Goal: Task Accomplishment & Management: Use online tool/utility

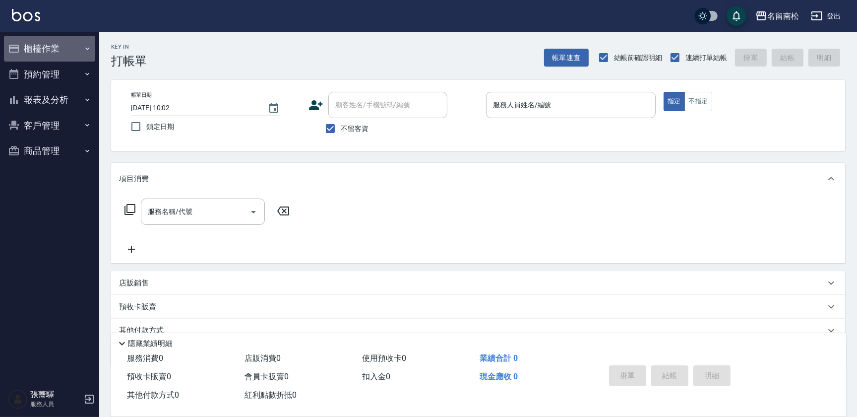
click at [57, 56] on button "櫃檯作業" at bounding box center [49, 49] width 91 height 26
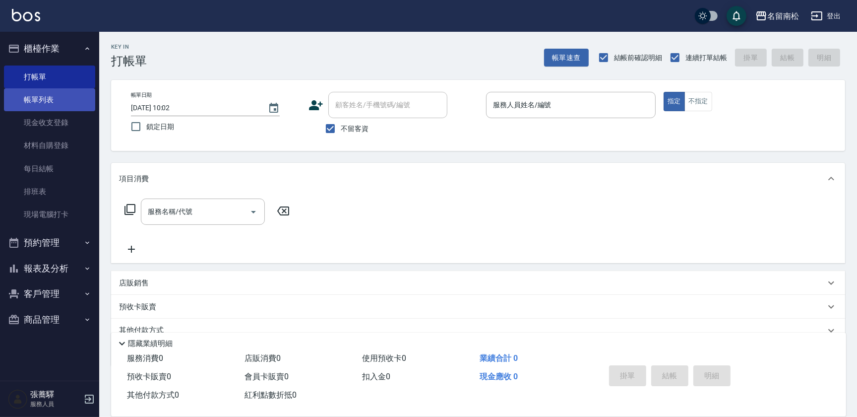
click at [61, 104] on link "帳單列表" at bounding box center [49, 99] width 91 height 23
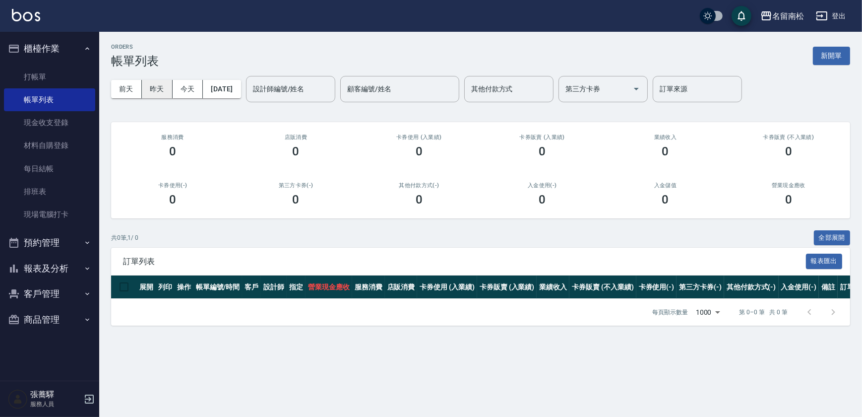
click at [161, 93] on button "昨天" at bounding box center [157, 89] width 31 height 18
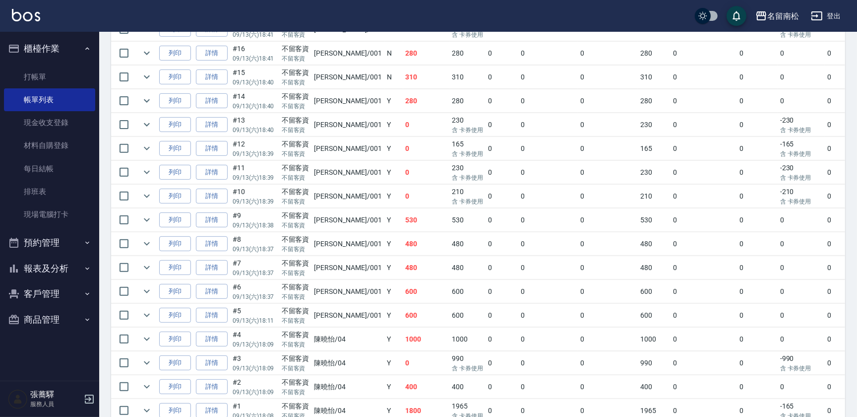
scroll to position [496, 0]
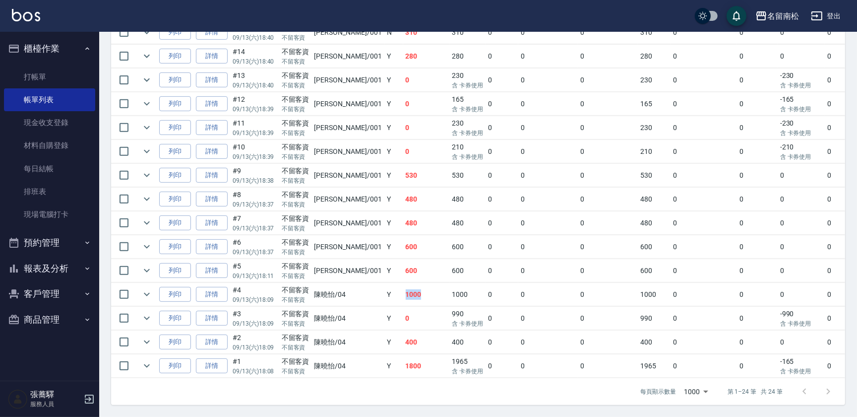
drag, startPoint x: 373, startPoint y: 291, endPoint x: 403, endPoint y: 292, distance: 29.8
click at [403, 292] on td "1000" at bounding box center [426, 294] width 47 height 23
click at [213, 292] on link "詳情" at bounding box center [212, 294] width 32 height 15
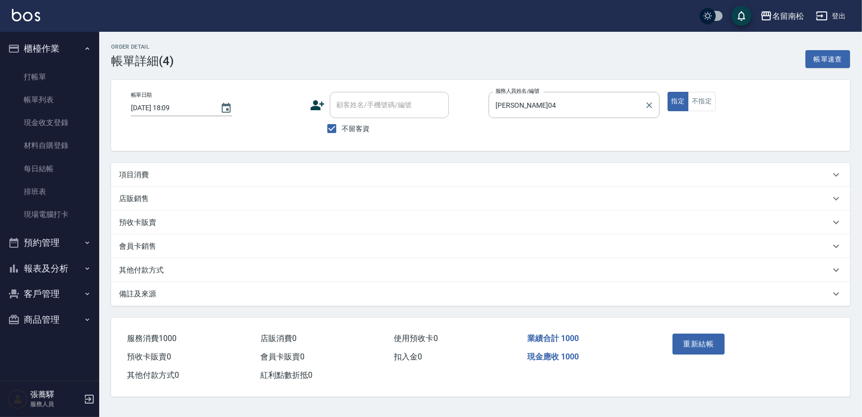
type input "[DATE] 18:09"
checkbox input "true"
type input "[PERSON_NAME]04"
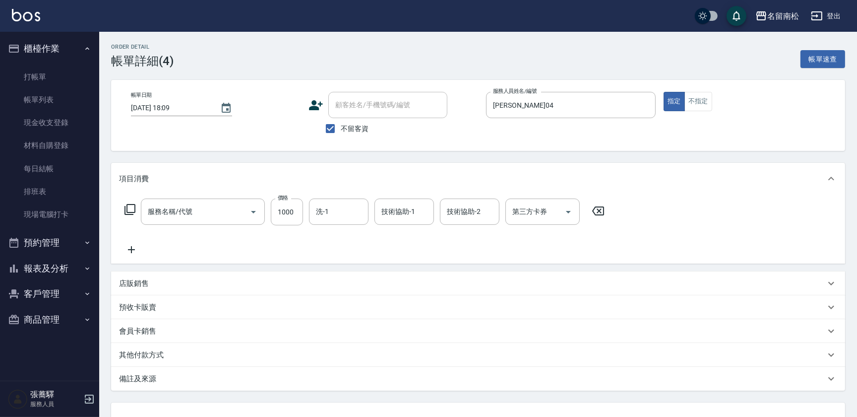
type input "洗+剪+護餐券680)(620)"
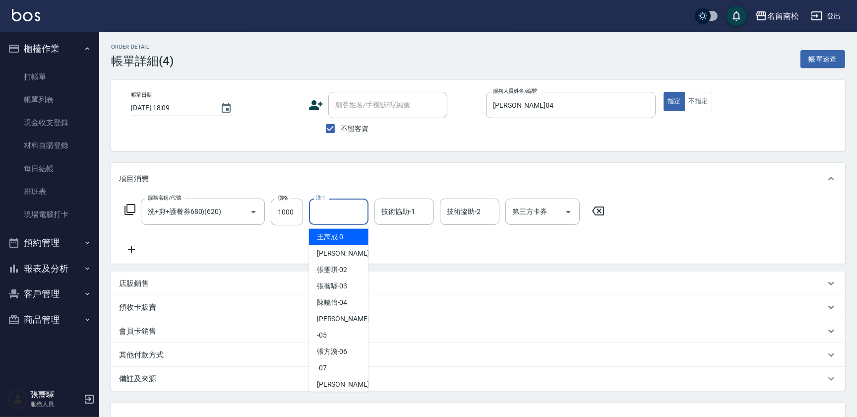
click at [345, 214] on input "洗-1" at bounding box center [338, 211] width 51 height 17
type input "[PERSON_NAME]04"
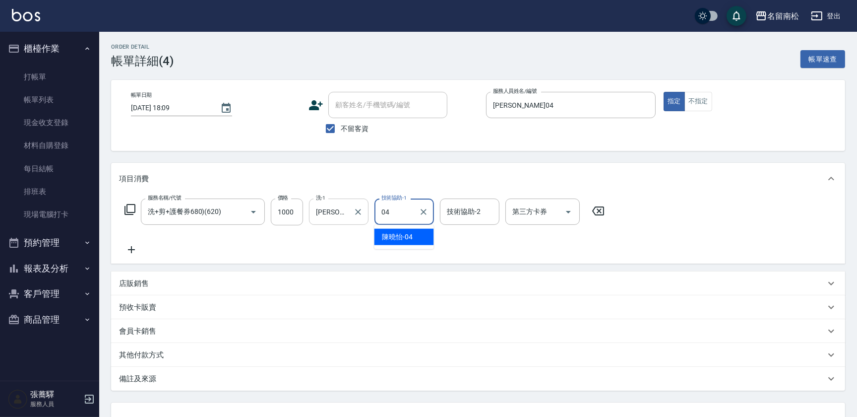
type input "[PERSON_NAME]04"
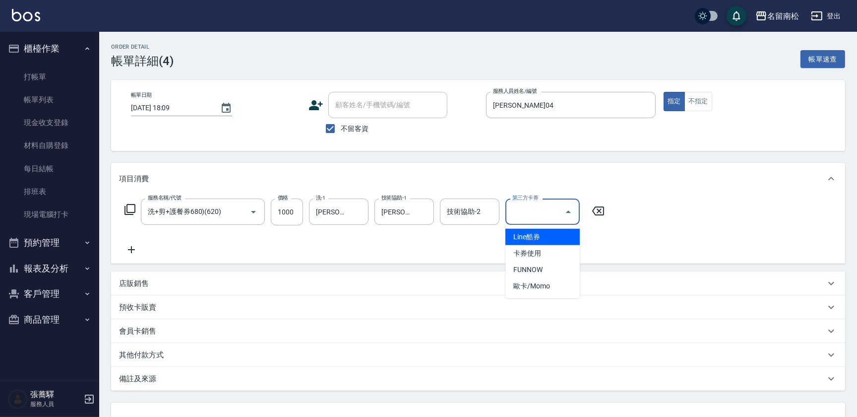
click at [556, 213] on input "第三方卡券" at bounding box center [535, 211] width 51 height 17
click at [547, 252] on span "卡券使用" at bounding box center [542, 253] width 74 height 16
type input "卡券使用"
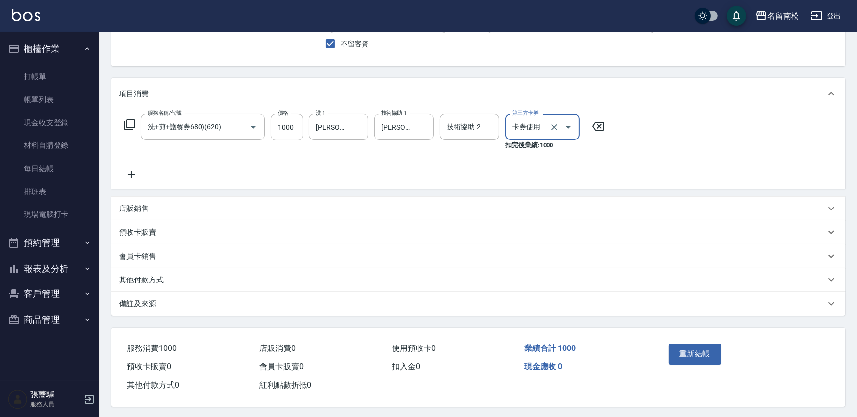
scroll to position [89, 0]
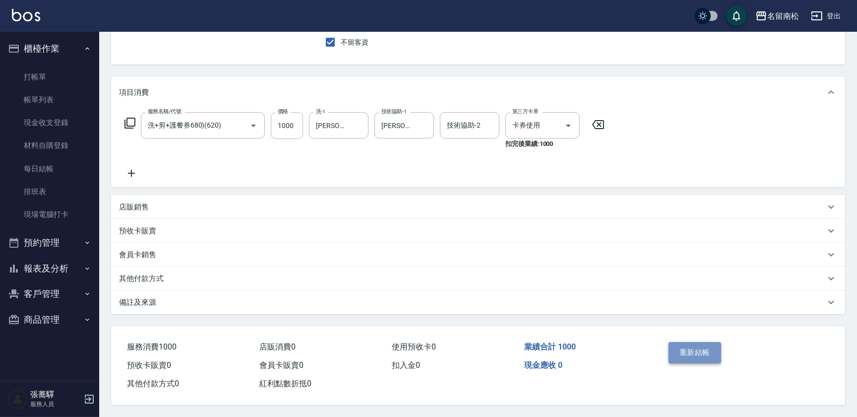
click at [691, 347] on button "重新結帳" at bounding box center [694, 352] width 53 height 21
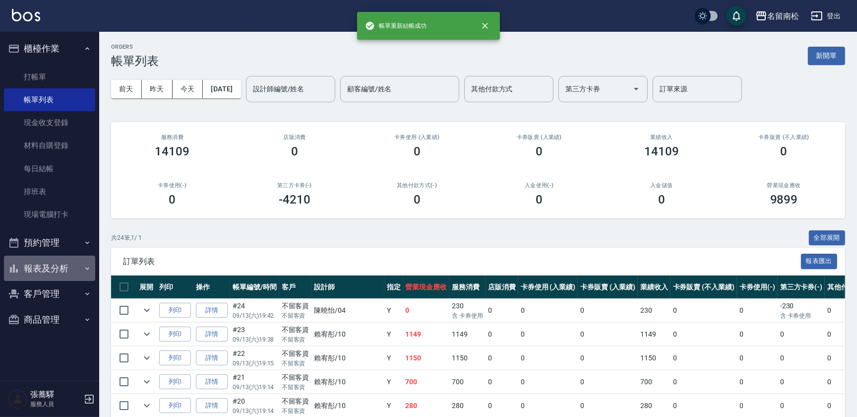
click at [65, 264] on button "報表及分析" at bounding box center [49, 268] width 91 height 26
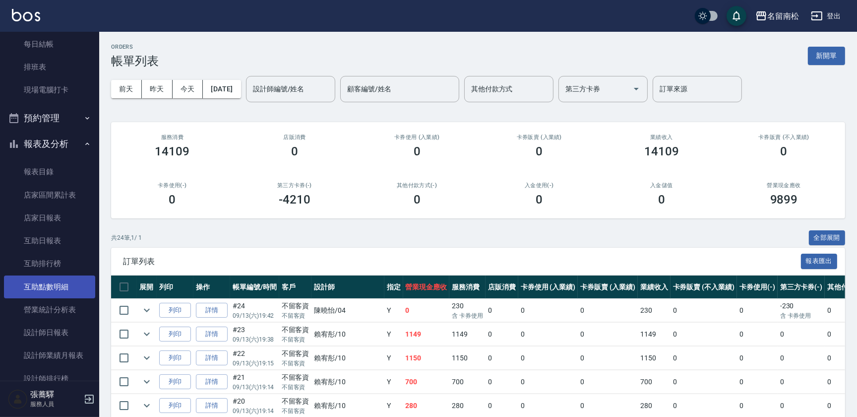
scroll to position [135, 0]
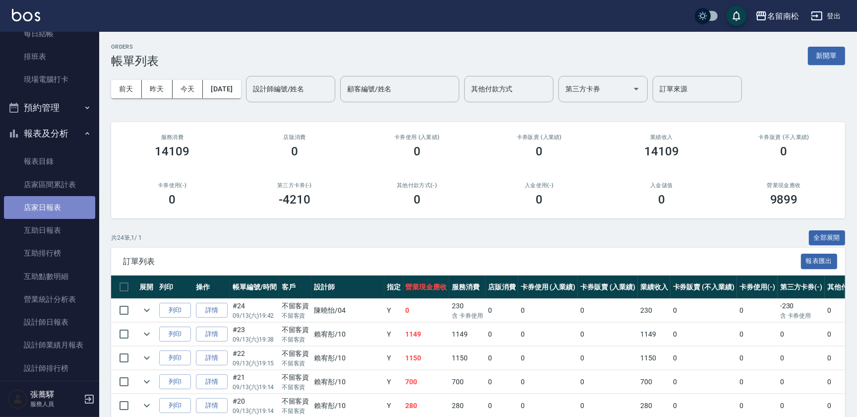
click at [64, 212] on link "店家日報表" at bounding box center [49, 207] width 91 height 23
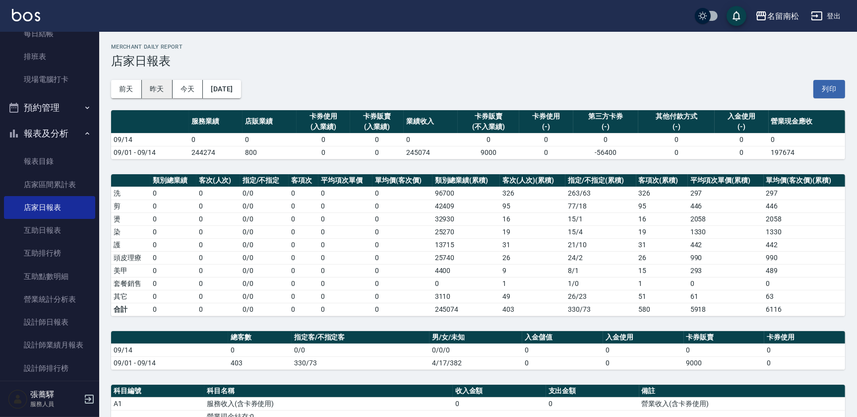
click at [150, 92] on button "昨天" at bounding box center [157, 89] width 31 height 18
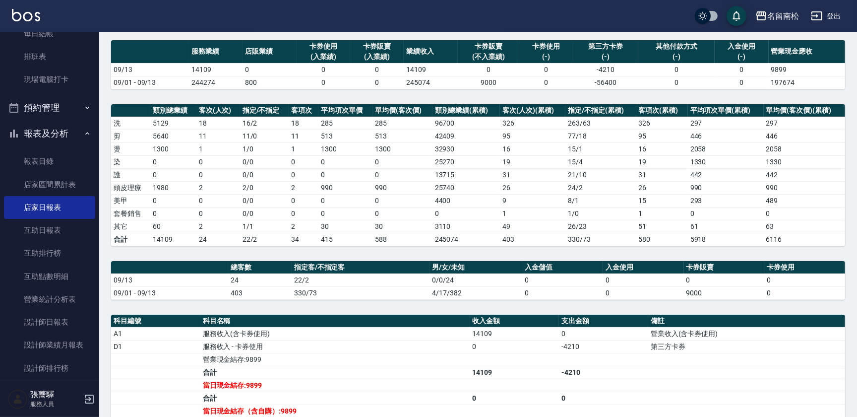
scroll to position [90, 0]
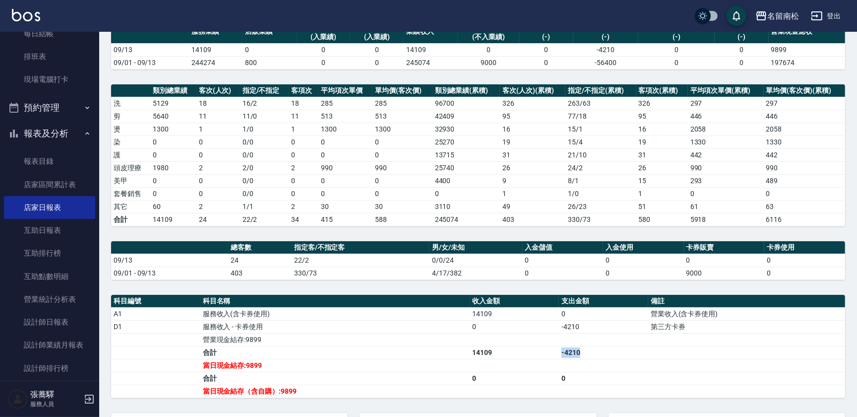
drag, startPoint x: 581, startPoint y: 349, endPoint x: 561, endPoint y: 350, distance: 19.9
click at [561, 350] on td "-4210" at bounding box center [603, 352] width 89 height 13
click at [605, 347] on td "-4210" at bounding box center [603, 352] width 89 height 13
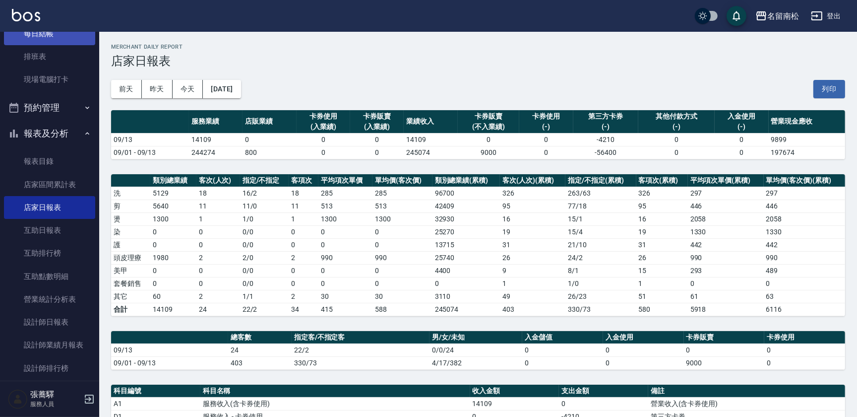
scroll to position [0, 0]
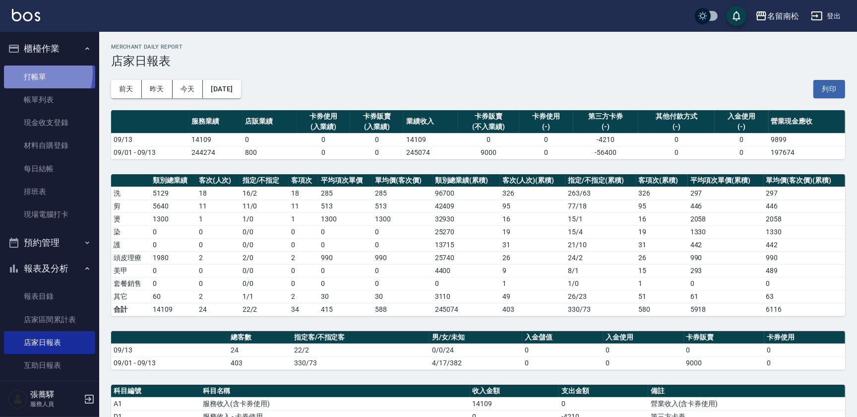
click at [27, 72] on link "打帳單" at bounding box center [49, 76] width 91 height 23
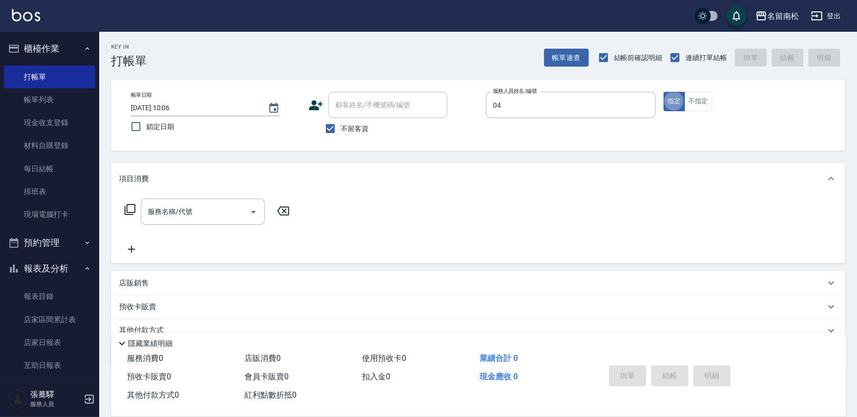
type input "[PERSON_NAME]04"
type button "true"
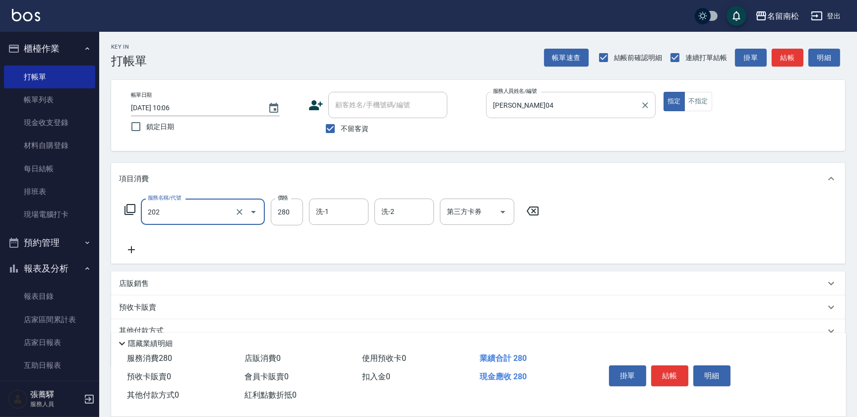
type input "洗髮[280](202)"
click at [242, 210] on icon "Clear" at bounding box center [240, 212] width 10 height 10
click at [638, 104] on div at bounding box center [644, 105] width 13 height 26
type input "洗髮[280](202)"
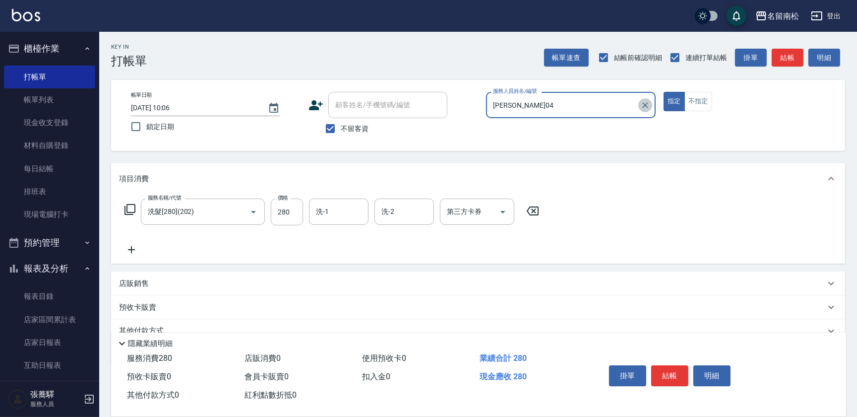
click at [650, 103] on icon "Clear" at bounding box center [645, 105] width 10 height 10
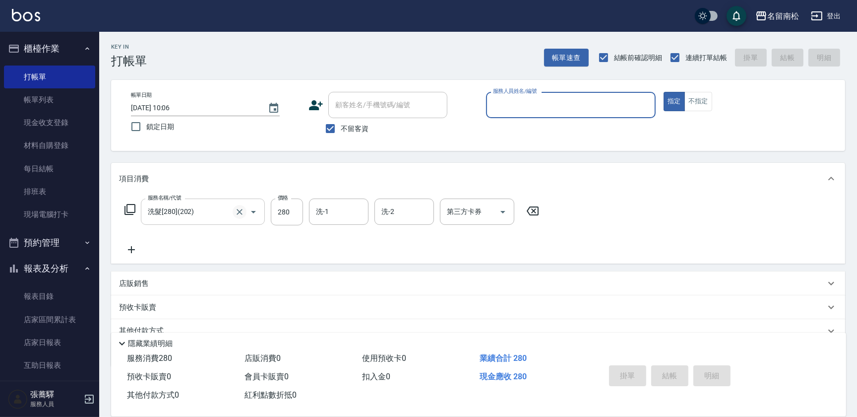
click at [238, 212] on icon "Clear" at bounding box center [240, 212] width 10 height 10
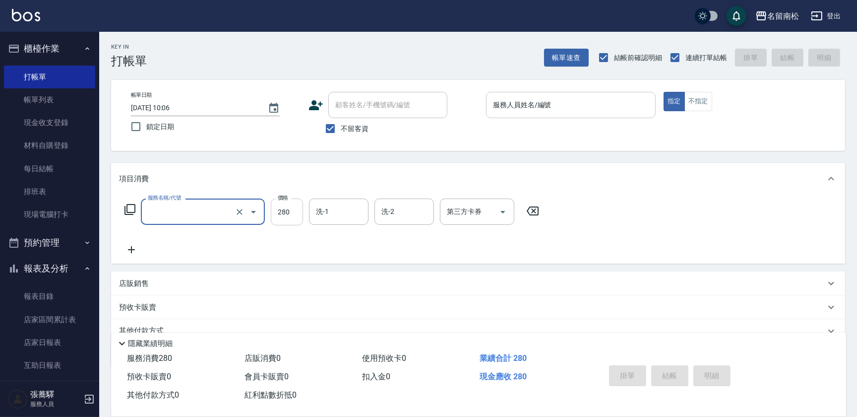
type input "洗髮[280](202)"
click at [284, 214] on input "280" at bounding box center [287, 211] width 32 height 27
type input "0"
click at [259, 183] on div "項目消費" at bounding box center [478, 179] width 734 height 32
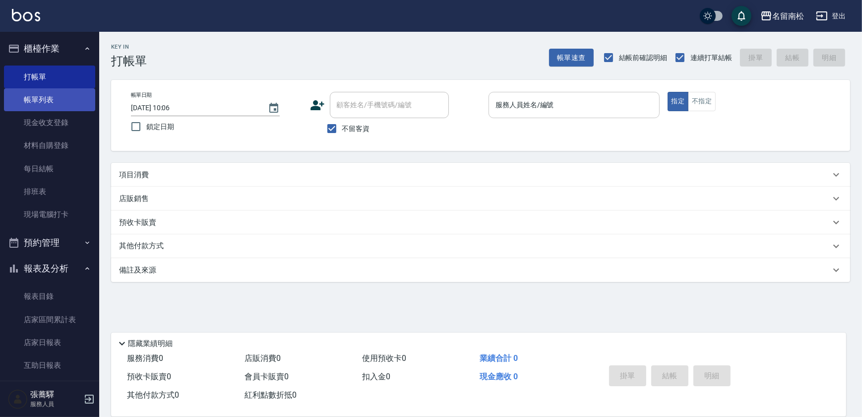
click at [59, 105] on link "帳單列表" at bounding box center [49, 99] width 91 height 23
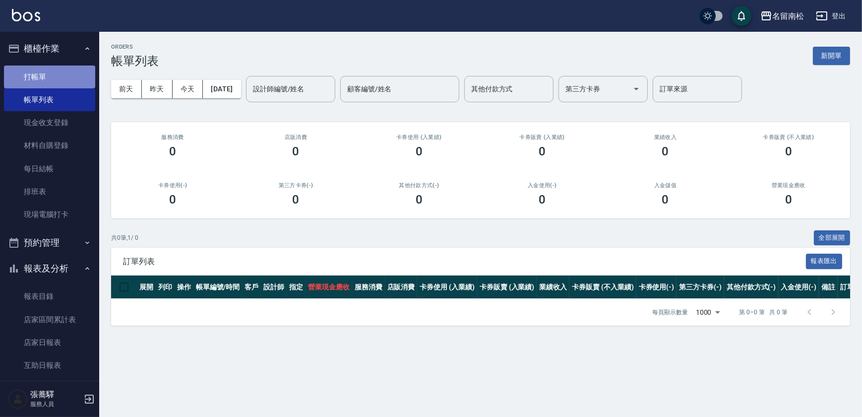
click at [61, 82] on link "打帳單" at bounding box center [49, 76] width 91 height 23
